Goal: Find specific page/section: Find specific page/section

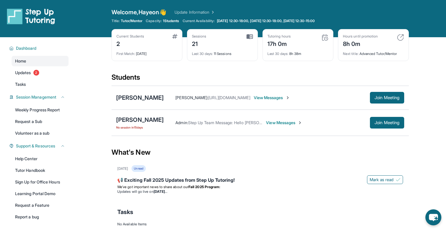
click at [271, 98] on span "View Messages" at bounding box center [272, 98] width 36 height 6
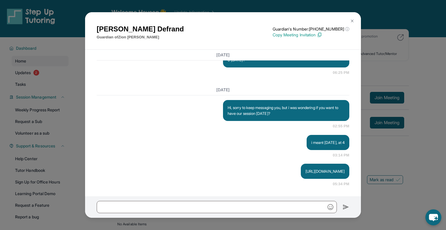
scroll to position [1, 0]
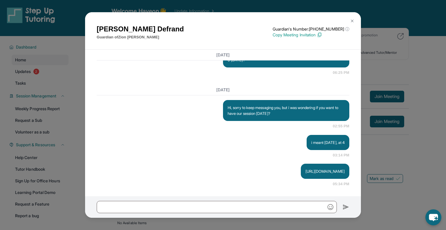
drag, startPoint x: 231, startPoint y: 170, endPoint x: 318, endPoint y: 176, distance: 86.8
click at [318, 176] on div "https://api.twilio.com/2010-04-01/Accounts/AC1b601f4f37f5b5616f2f8f9148f6b073/R…" at bounding box center [325, 171] width 49 height 15
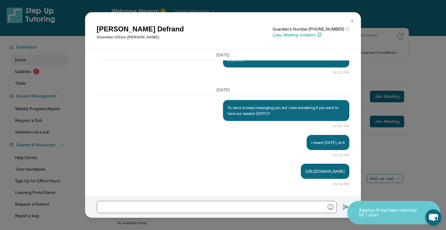
click at [311, 172] on p "https://api.twilio.com/2010-04-01/Accounts/AC1b601f4f37f5b5616f2f8f9148f6b073/R…" at bounding box center [325, 171] width 39 height 6
click at [351, 20] on img at bounding box center [352, 21] width 5 height 5
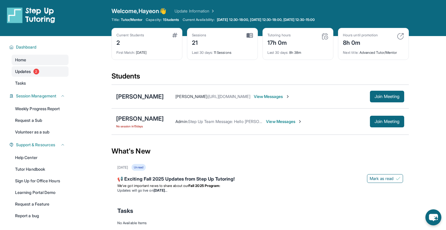
click at [57, 74] on link "Updates 2" at bounding box center [40, 71] width 57 height 10
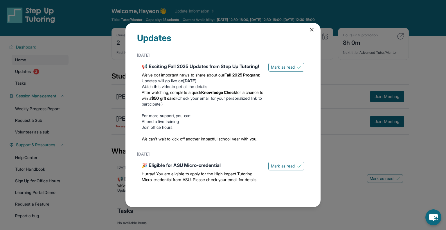
scroll to position [5, 0]
